Goal: Task Accomplishment & Management: Manage account settings

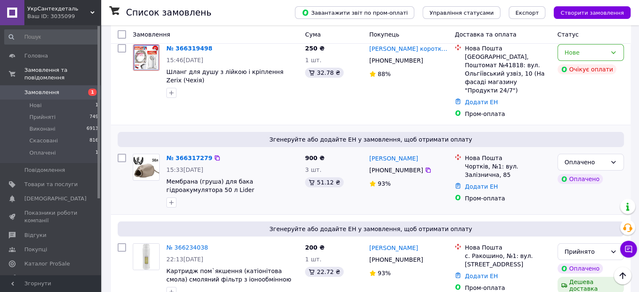
scroll to position [84, 0]
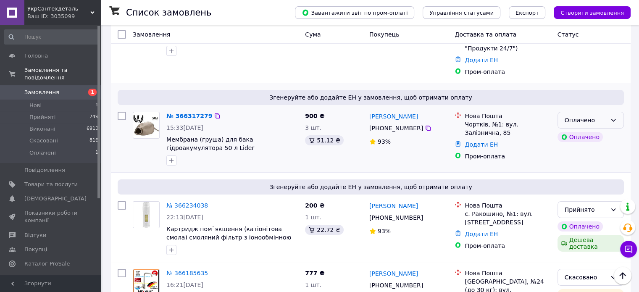
click at [601, 116] on div "Оплачено" at bounding box center [586, 120] width 42 height 9
click at [585, 128] on li "Прийнято" at bounding box center [591, 129] width 66 height 15
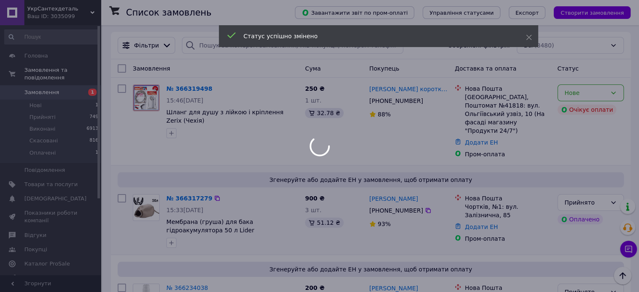
scroll to position [0, 0]
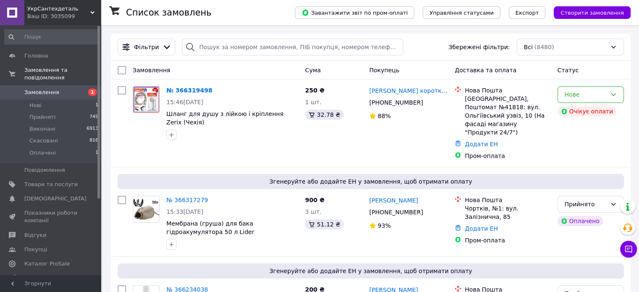
click at [181, 91] on link "№ 366319498" at bounding box center [189, 90] width 46 height 7
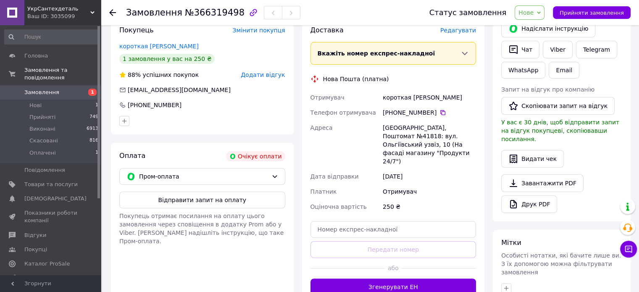
scroll to position [175, 0]
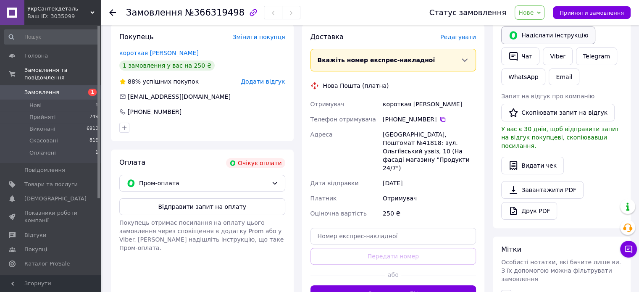
click at [536, 34] on button "Надіслати інструкцію" at bounding box center [548, 35] width 94 height 18
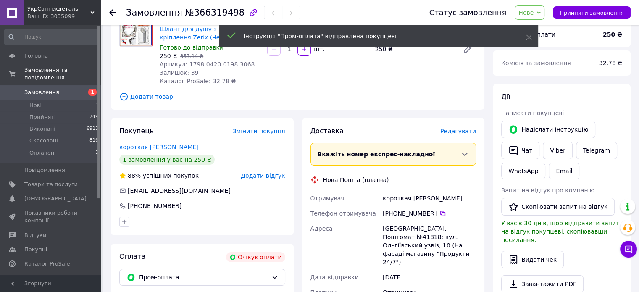
scroll to position [0, 0]
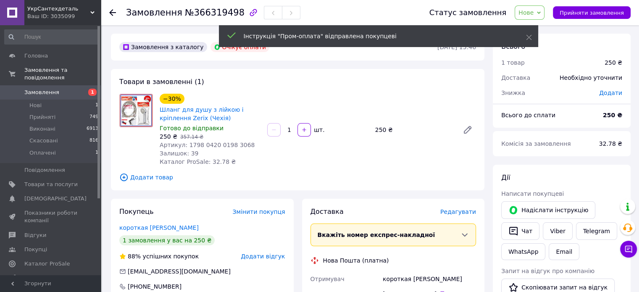
click at [37, 89] on span "Замовлення" at bounding box center [41, 93] width 35 height 8
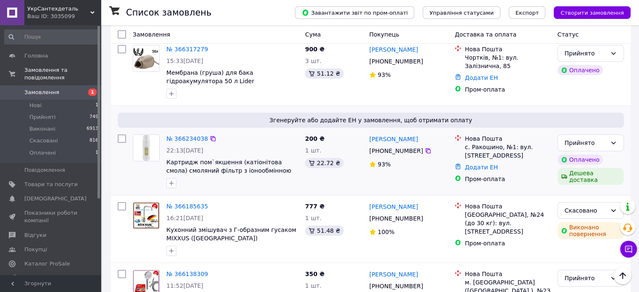
scroll to position [126, 0]
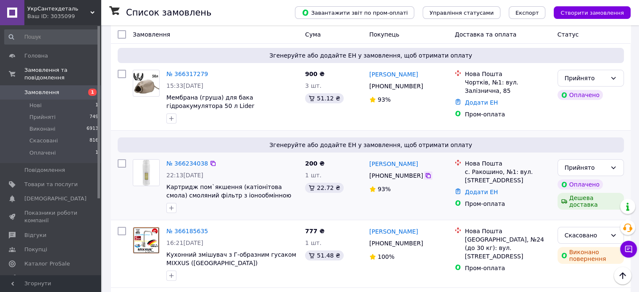
click at [425, 172] on icon at bounding box center [428, 175] width 7 height 7
click at [38, 181] on span "Товари та послуги" at bounding box center [50, 185] width 53 height 8
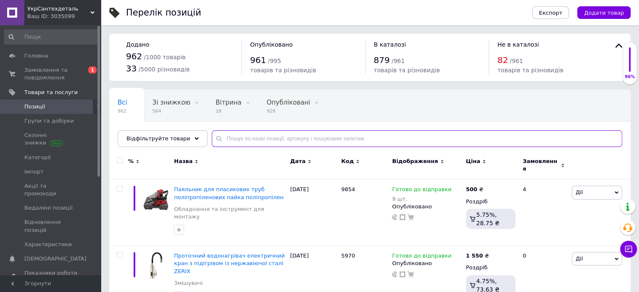
click at [250, 139] on input "text" at bounding box center [417, 138] width 411 height 17
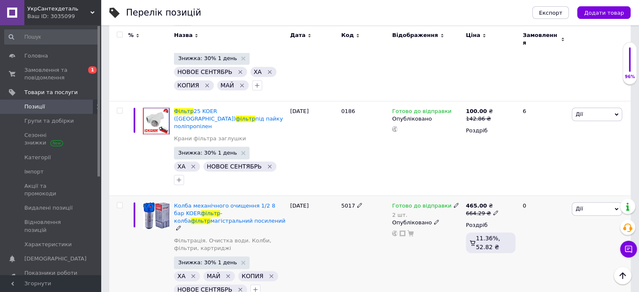
scroll to position [1051, 0]
type input "фільтр"
click at [196, 237] on link "Фільтрація. Очистка води. Колби, фільтри, картриджі" at bounding box center [230, 244] width 112 height 15
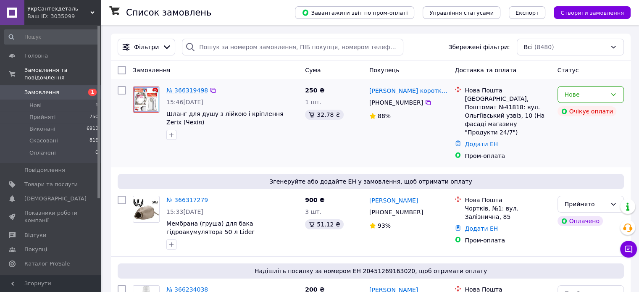
click at [170, 92] on link "№ 366319498" at bounding box center [187, 90] width 42 height 7
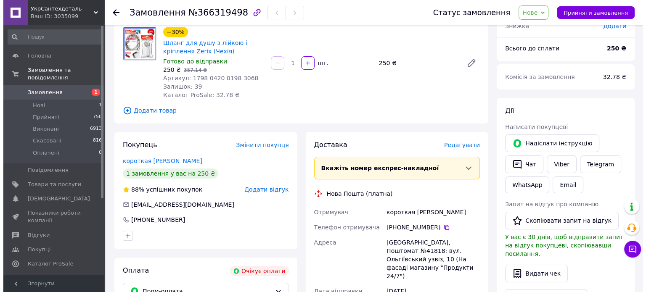
scroll to position [49, 0]
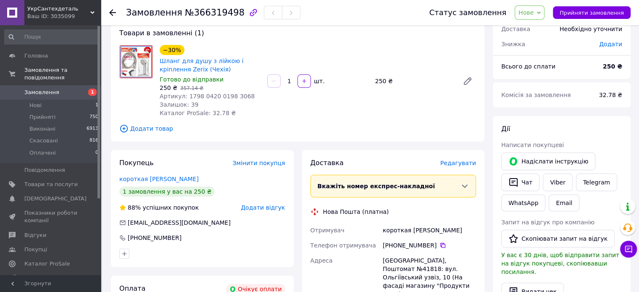
click at [543, 14] on span "Нове" at bounding box center [530, 12] width 30 height 14
click at [536, 54] on li "Скасовано" at bounding box center [534, 54] width 39 height 13
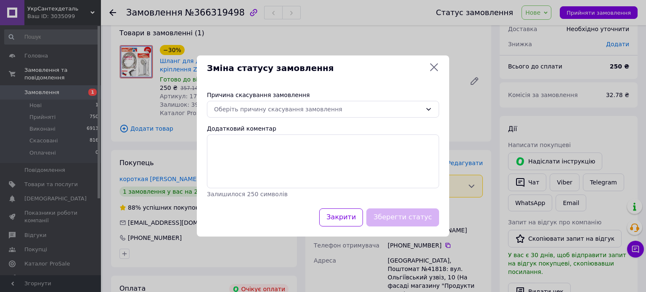
click at [287, 99] on div "Причина скасування замовлення" at bounding box center [323, 95] width 232 height 8
click at [286, 107] on div "Оберіть причину скасування замовлення" at bounding box center [318, 109] width 208 height 9
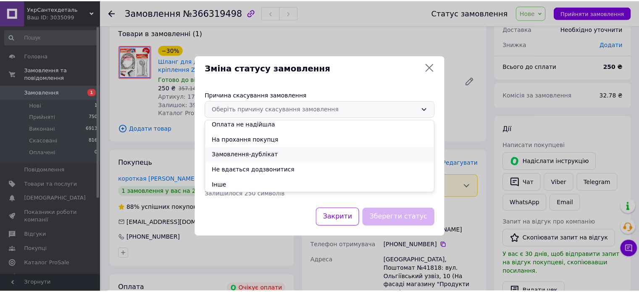
scroll to position [0, 0]
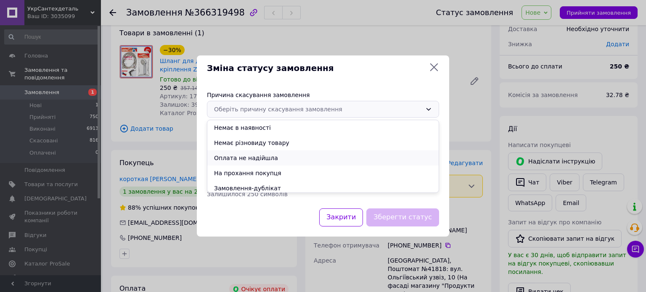
click at [267, 159] on li "Оплата не надійшла" at bounding box center [322, 157] width 231 height 15
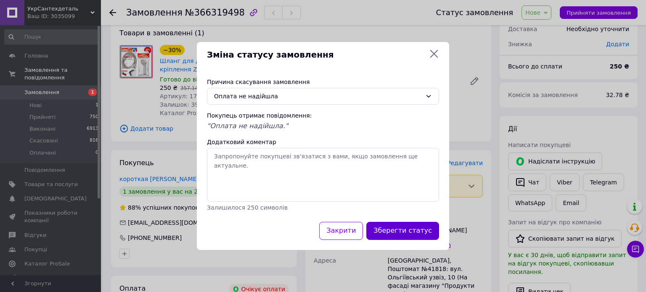
click at [409, 228] on button "Зберегти статус" at bounding box center [402, 231] width 73 height 18
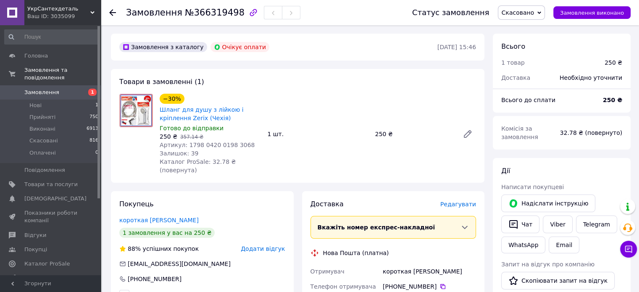
click at [44, 89] on span "Замовлення" at bounding box center [41, 93] width 35 height 8
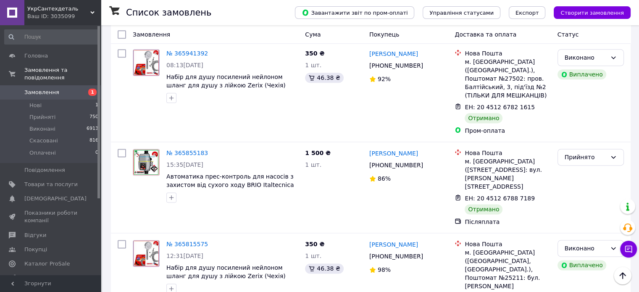
scroll to position [1093, 0]
